Goal: Task Accomplishment & Management: Manage account settings

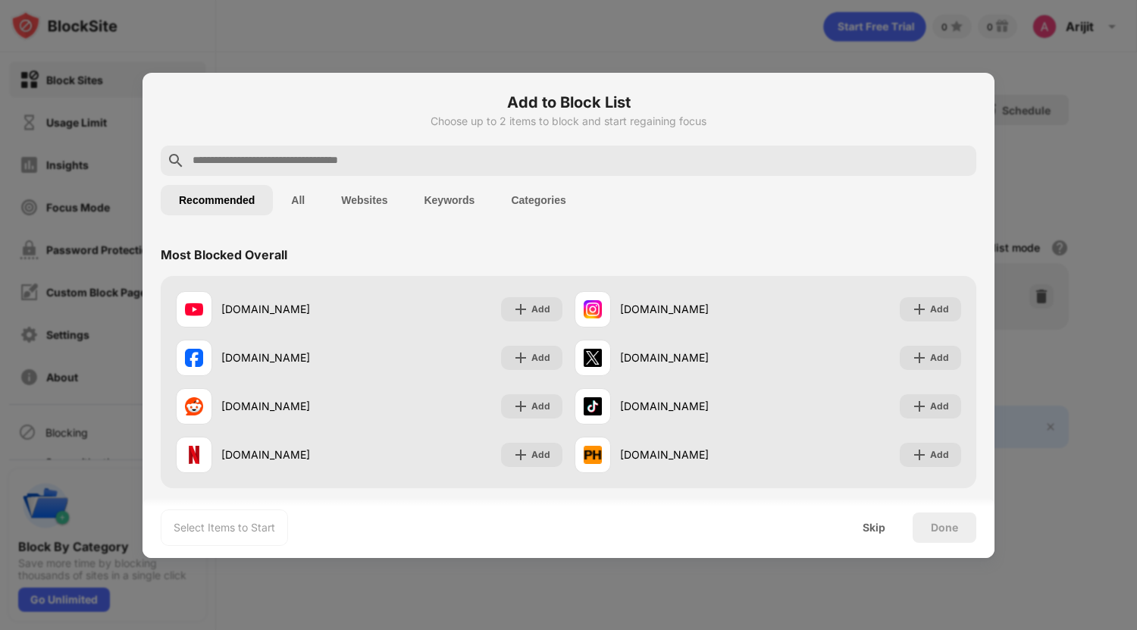
click at [362, 202] on button "Websites" at bounding box center [364, 200] width 83 height 30
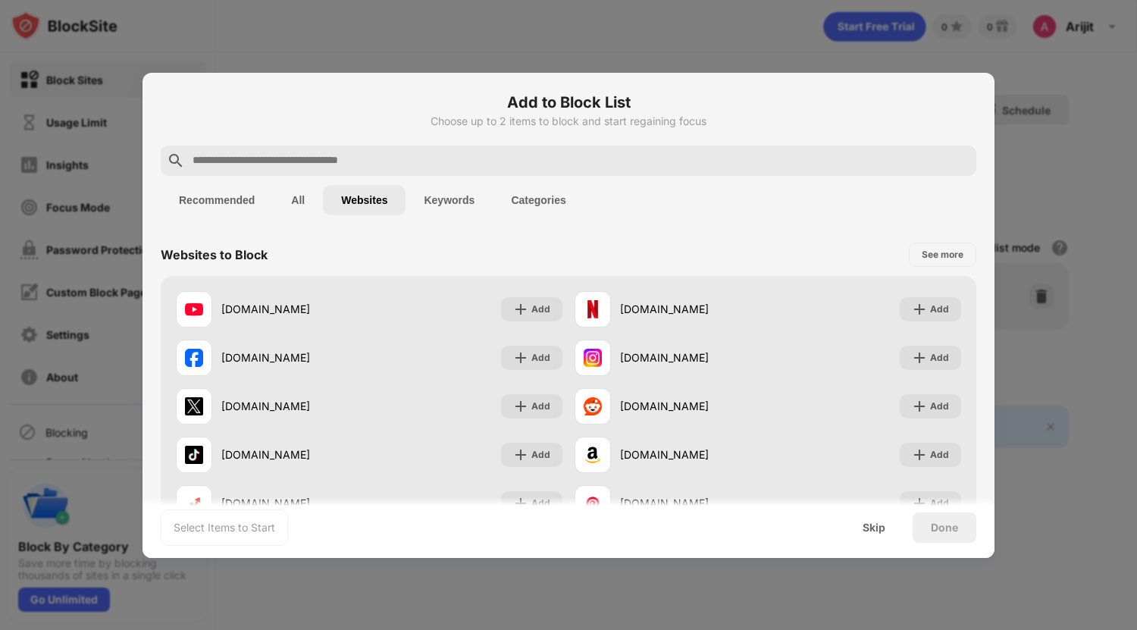
scroll to position [294, 0]
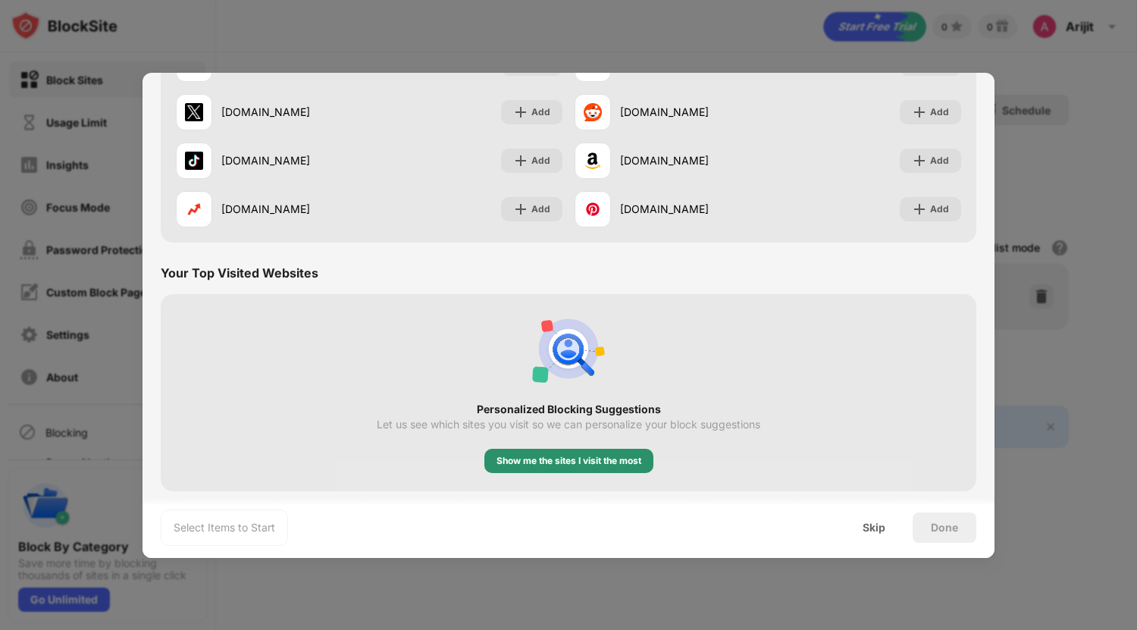
click at [540, 456] on div "Show me the sites I visit the most" at bounding box center [569, 460] width 145 height 15
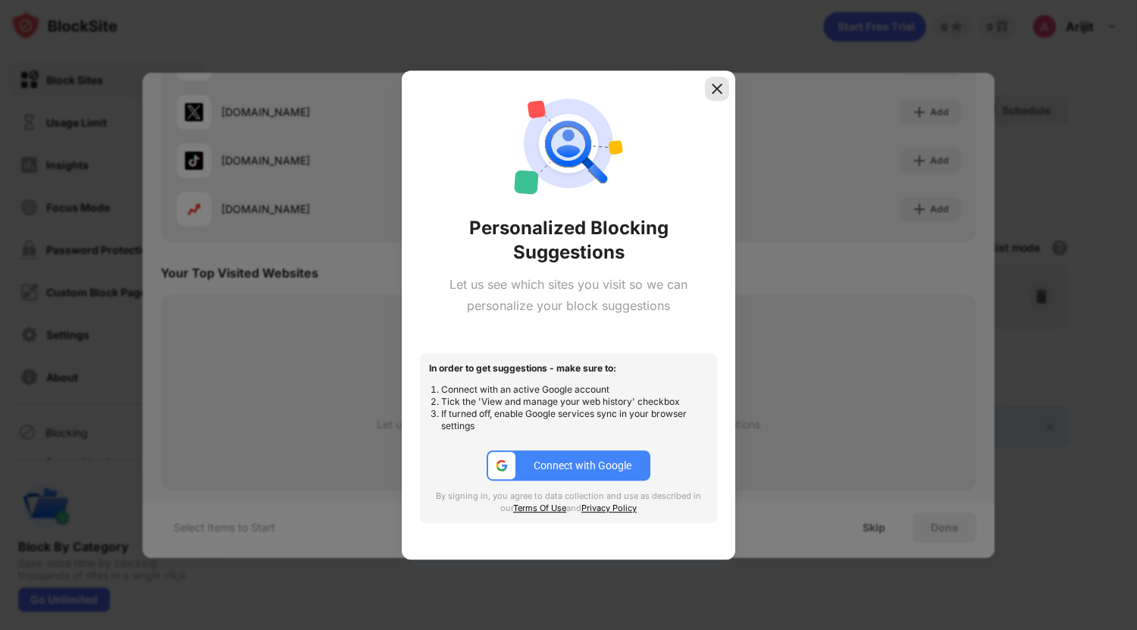
click at [712, 89] on img at bounding box center [717, 88] width 15 height 15
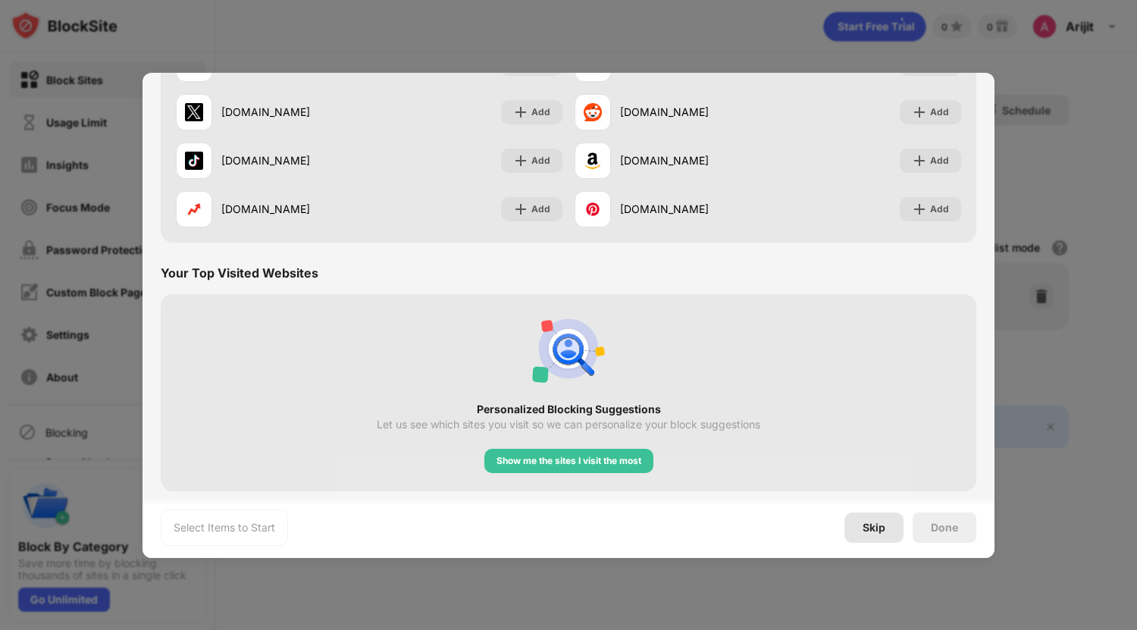
click at [882, 528] on div "Skip" at bounding box center [874, 528] width 23 height 12
